Goal: Information Seeking & Learning: Learn about a topic

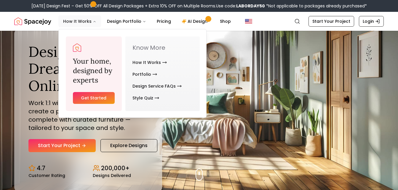
click at [80, 21] on button "How It Works" at bounding box center [79, 21] width 43 height 12
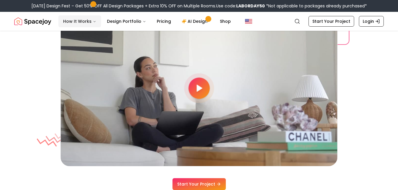
scroll to position [1523, 0]
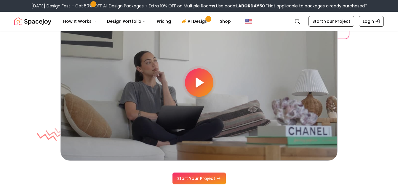
click at [201, 83] on polygon at bounding box center [199, 82] width 7 height 9
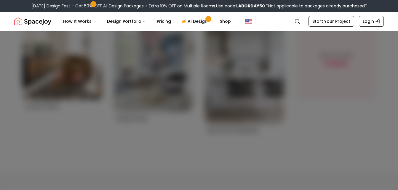
scroll to position [2131, 0]
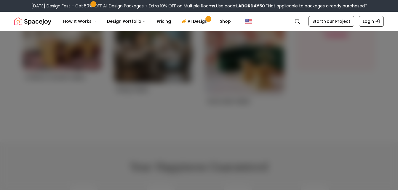
click at [369, 54] on div at bounding box center [199, 95] width 398 height 190
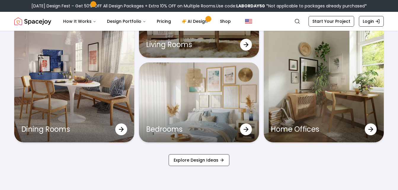
scroll to position [1841, 0]
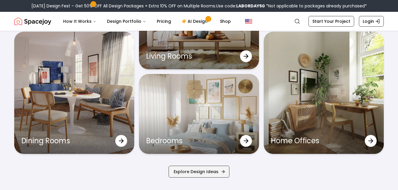
click at [198, 175] on link "Explore Design Ideas" at bounding box center [199, 172] width 61 height 12
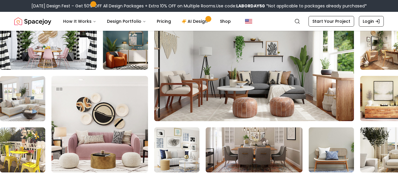
scroll to position [1071, 0]
